Goal: Navigation & Orientation: Find specific page/section

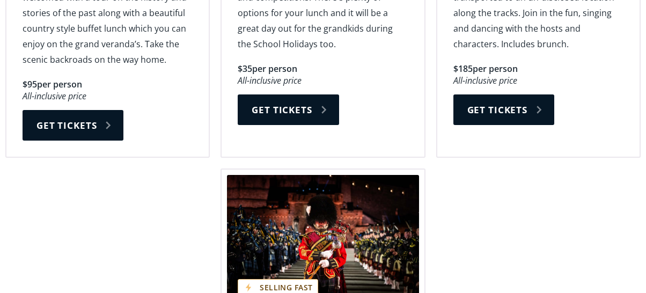
scroll to position [1663, 0]
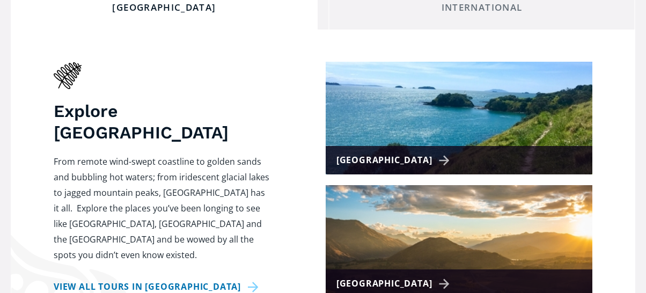
scroll to position [483, 0]
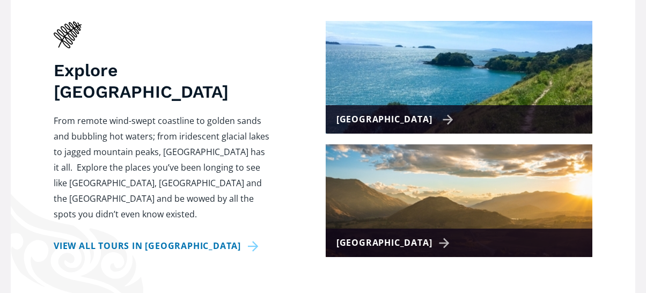
click at [426, 112] on div "[GEOGRAPHIC_DATA]" at bounding box center [394, 120] width 117 height 16
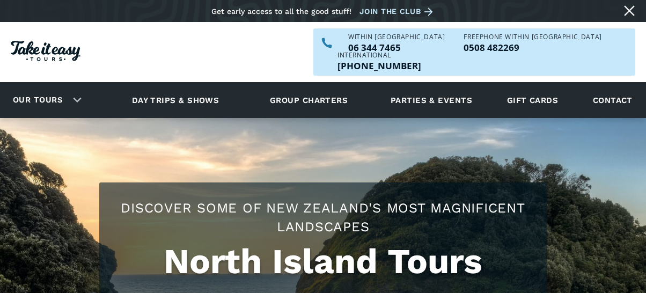
checkbox input "true"
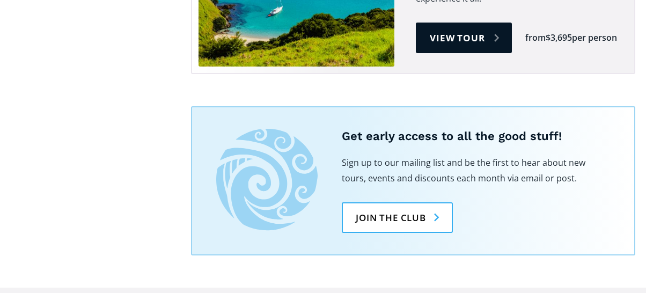
scroll to position [2146, 0]
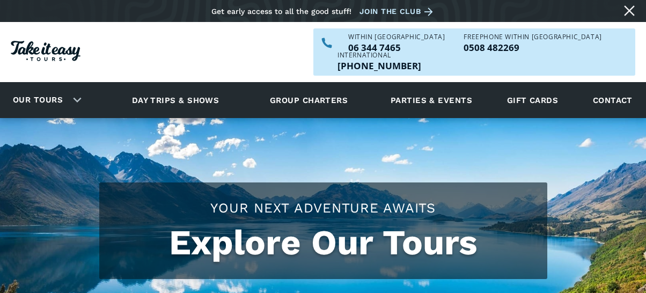
scroll to position [483, 0]
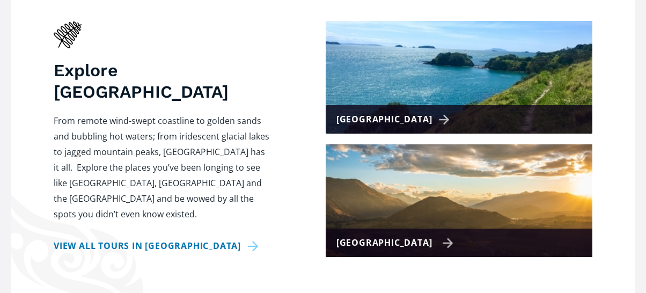
click at [424, 235] on div "[GEOGRAPHIC_DATA]" at bounding box center [394, 243] width 117 height 16
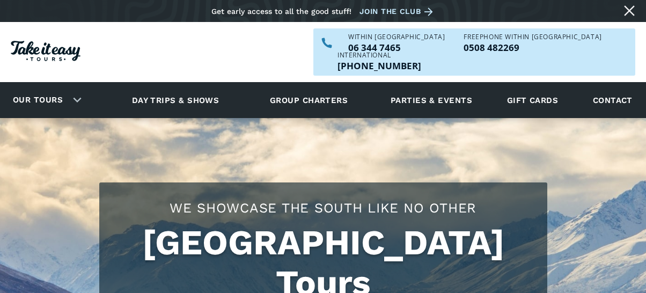
checkbox input "true"
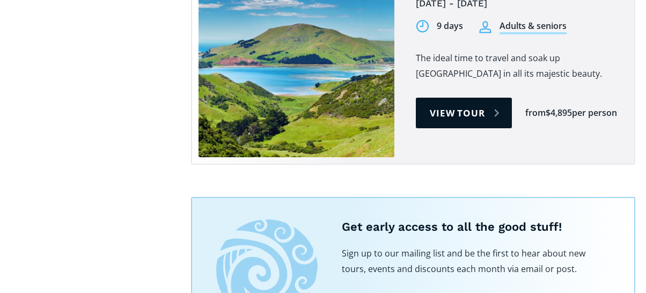
scroll to position [1395, 0]
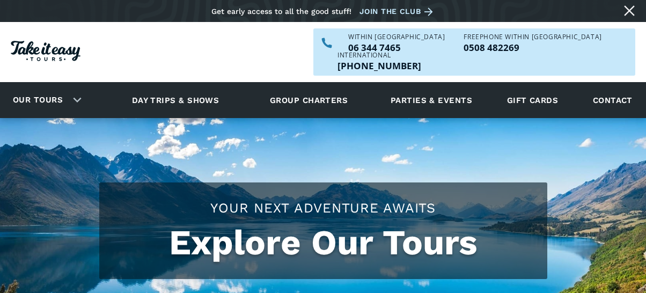
scroll to position [483, 0]
